Goal: Information Seeking & Learning: Learn about a topic

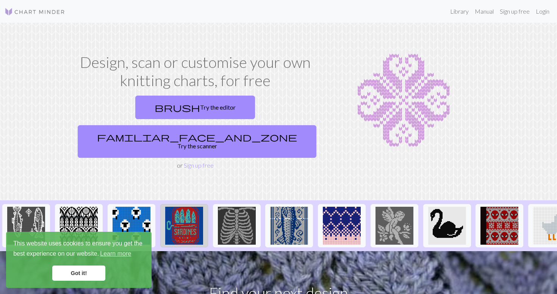
click at [189, 207] on img at bounding box center [184, 226] width 38 height 38
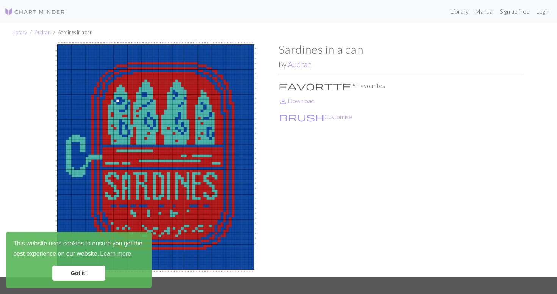
click at [75, 273] on link "Got it!" at bounding box center [78, 272] width 53 height 15
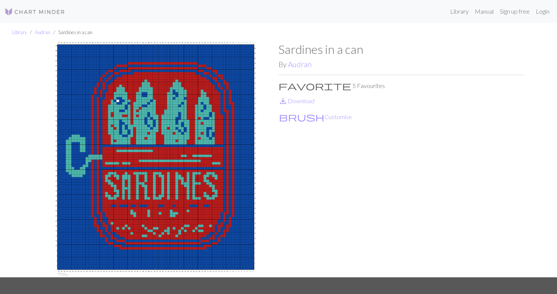
click at [322, 200] on div "Sardines in a can By Audran favorite 5 Favourites save_alt Download brush Custo…" at bounding box center [402, 159] width 246 height 235
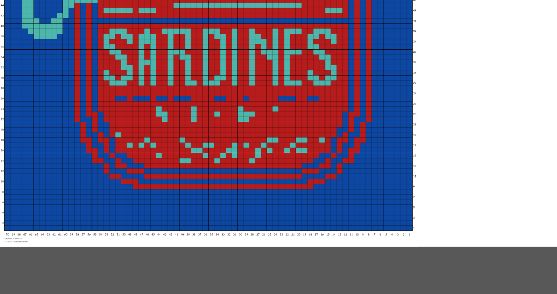
scroll to position [16, 0]
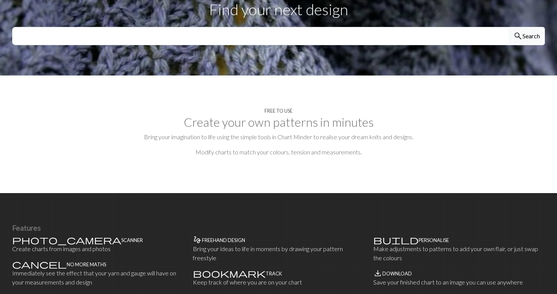
click at [367, 132] on p "Bring your imagination to life using the simple tools in Chart Minder to realis…" at bounding box center [278, 136] width 533 height 9
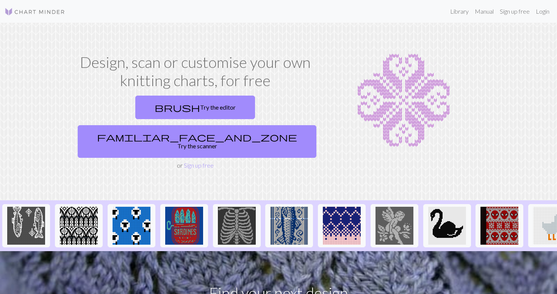
scroll to position [74, 0]
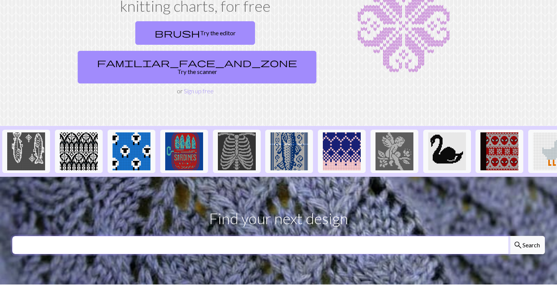
click at [346, 236] on input "text" at bounding box center [260, 245] width 497 height 18
type input "west ham"
click at [509, 236] on button "search Search" at bounding box center [527, 245] width 36 height 18
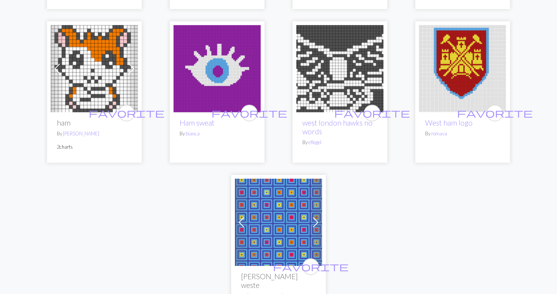
scroll to position [1191, 0]
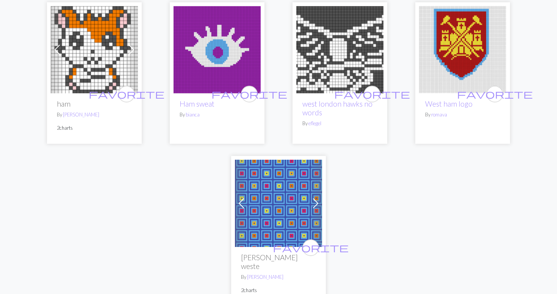
click at [276, 218] on img at bounding box center [278, 203] width 87 height 87
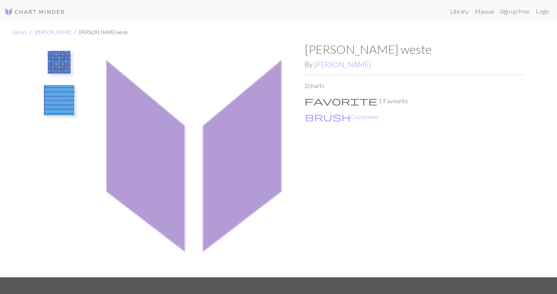
click at [61, 60] on img at bounding box center [59, 62] width 23 height 23
click at [53, 100] on img at bounding box center [59, 100] width 30 height 30
click at [62, 61] on img at bounding box center [59, 66] width 30 height 30
click at [19, 3] on nav "Library Manual Sign up free Login" at bounding box center [278, 11] width 557 height 23
click at [22, 12] on img at bounding box center [35, 11] width 61 height 9
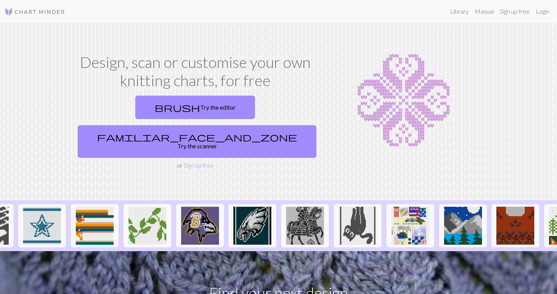
scroll to position [0, 722]
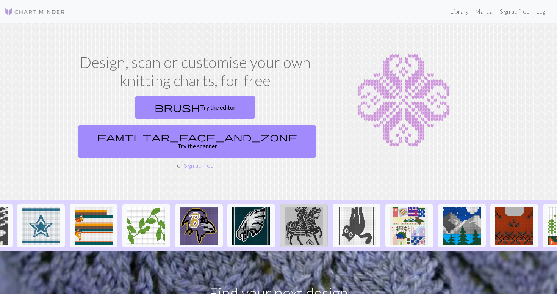
click at [315, 207] on img at bounding box center [304, 226] width 38 height 38
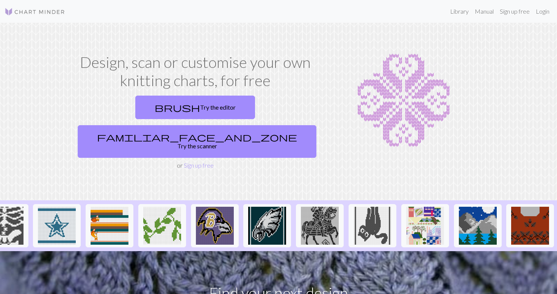
scroll to position [0, 758]
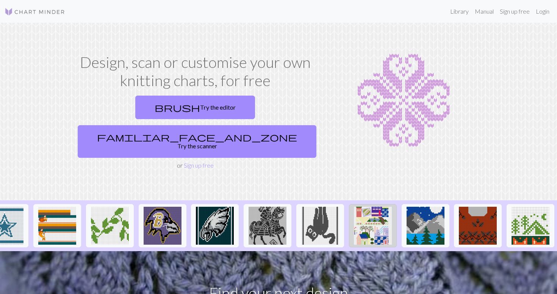
click at [371, 207] on img at bounding box center [373, 226] width 38 height 38
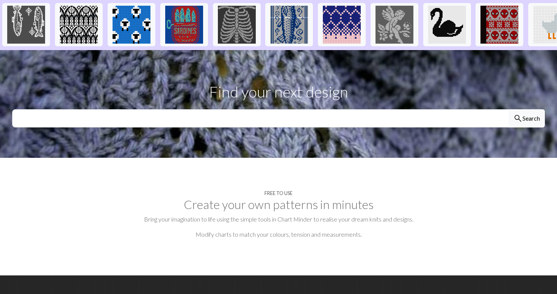
scroll to position [134, 0]
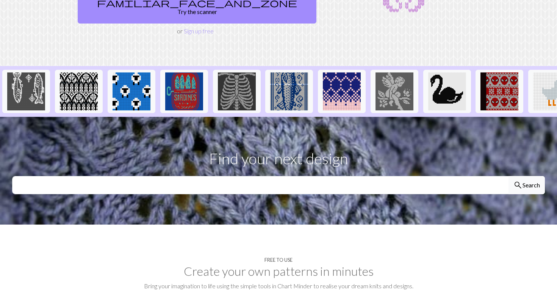
click at [531, 176] on button "search Search" at bounding box center [527, 185] width 36 height 18
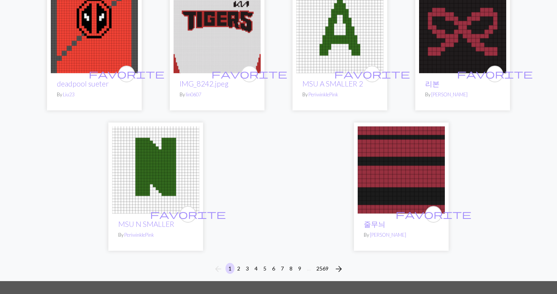
scroll to position [1910, 0]
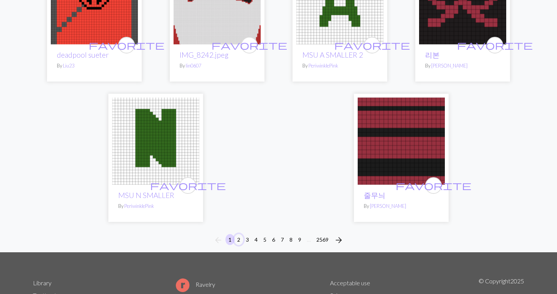
click at [239, 234] on button "2" at bounding box center [238, 239] width 9 height 11
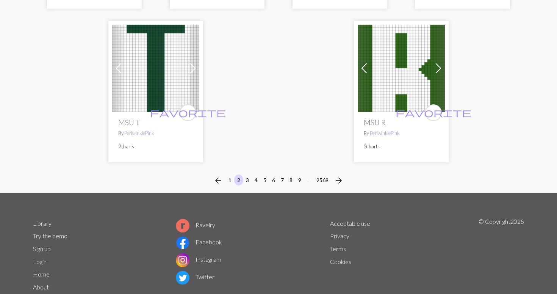
scroll to position [1976, 0]
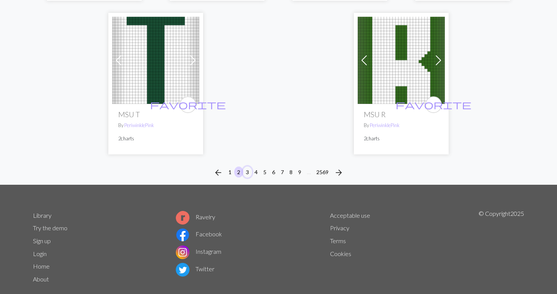
click at [248, 166] on button "3" at bounding box center [247, 171] width 9 height 11
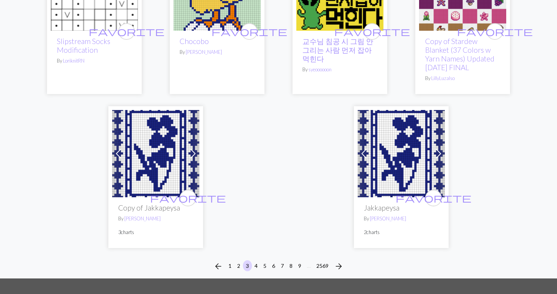
scroll to position [1910, 0]
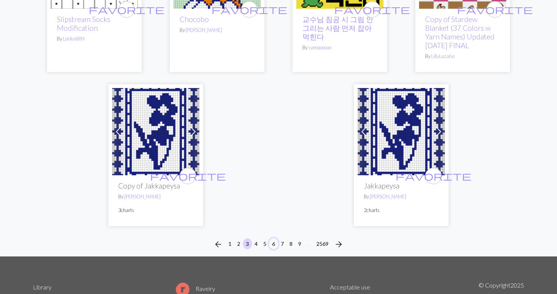
click at [271, 244] on button "6" at bounding box center [273, 243] width 9 height 11
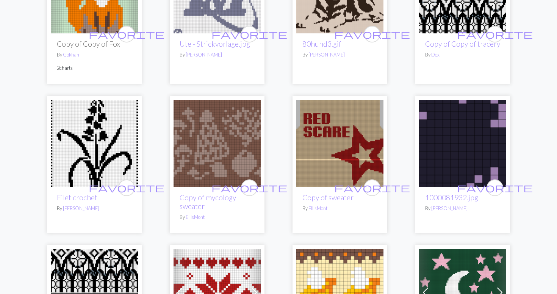
scroll to position [1444, 0]
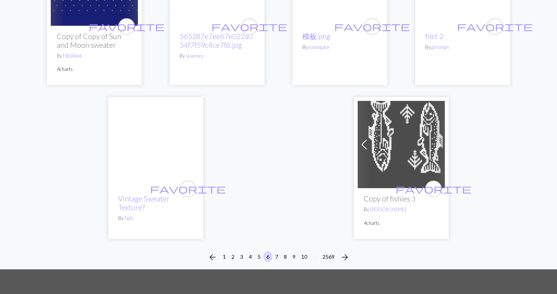
scroll to position [1906, 0]
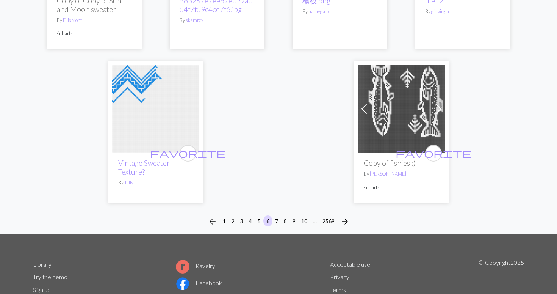
click at [386, 135] on img at bounding box center [401, 108] width 87 height 87
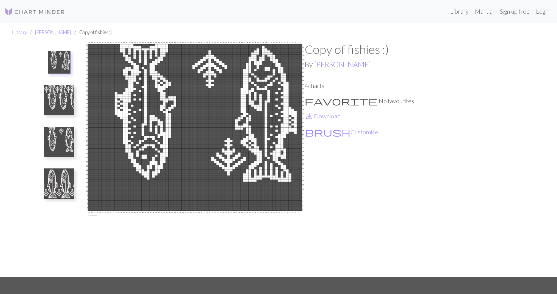
click at [41, 97] on button at bounding box center [59, 100] width 40 height 36
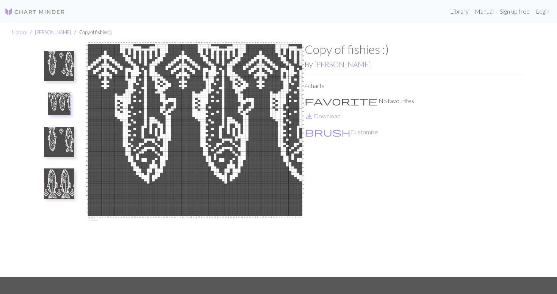
click at [65, 141] on img at bounding box center [59, 142] width 30 height 30
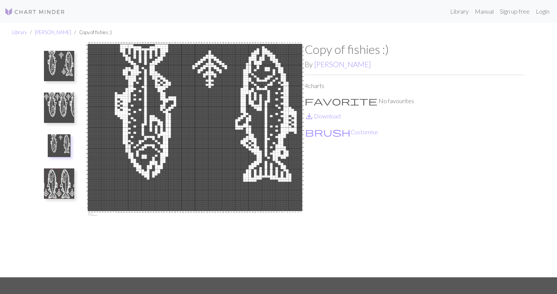
click at [66, 176] on img at bounding box center [59, 183] width 30 height 30
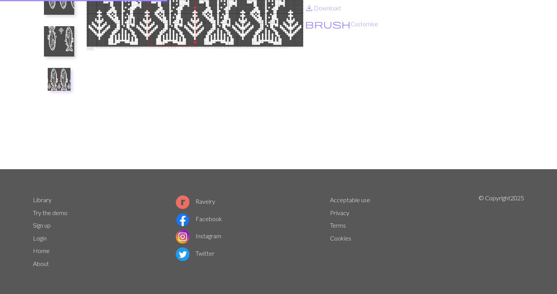
scroll to position [108, 0]
click at [199, 201] on link "Ravelry" at bounding box center [195, 200] width 39 height 7
